Goal: Task Accomplishment & Management: Use online tool/utility

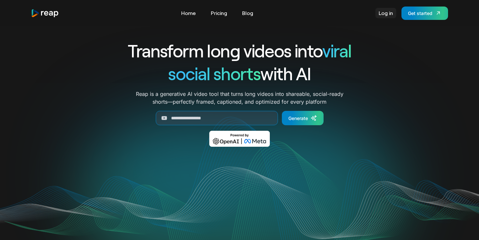
click at [384, 16] on link "Log in" at bounding box center [386, 13] width 21 height 10
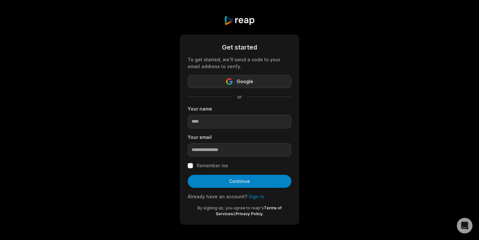
click at [245, 78] on span "Google" at bounding box center [245, 82] width 17 height 8
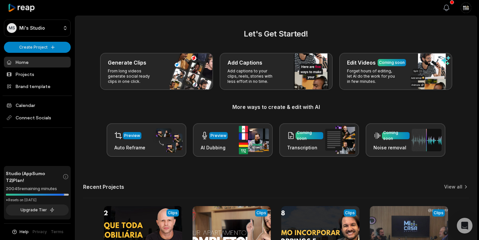
click at [453, 6] on button "View notifications" at bounding box center [447, 8] width 14 height 14
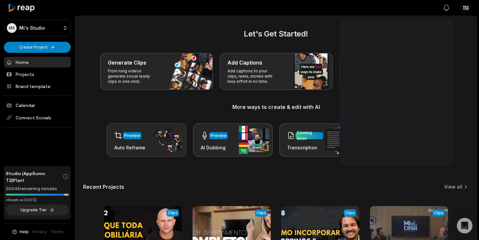
click at [453, 6] on button "View notifications" at bounding box center [447, 8] width 14 height 14
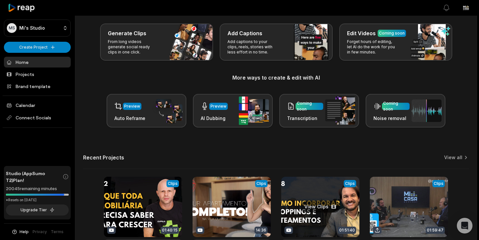
scroll to position [85, 0]
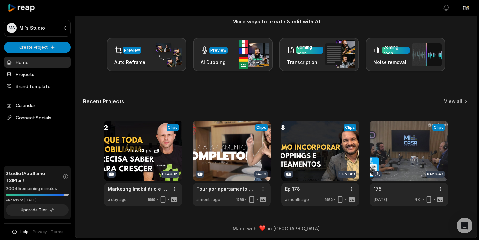
click at [146, 149] on link at bounding box center [143, 163] width 78 height 85
